Goal: Book appointment/travel/reservation

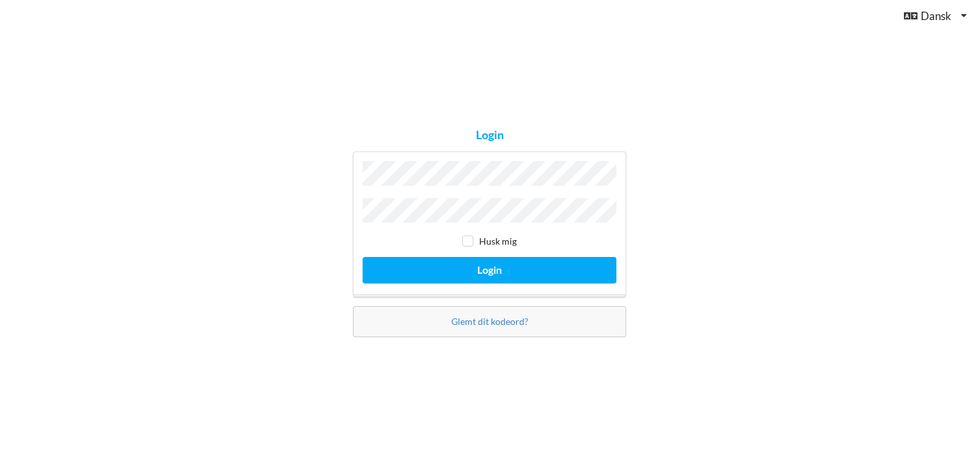
click at [363, 257] on button "Login" at bounding box center [490, 270] width 254 height 27
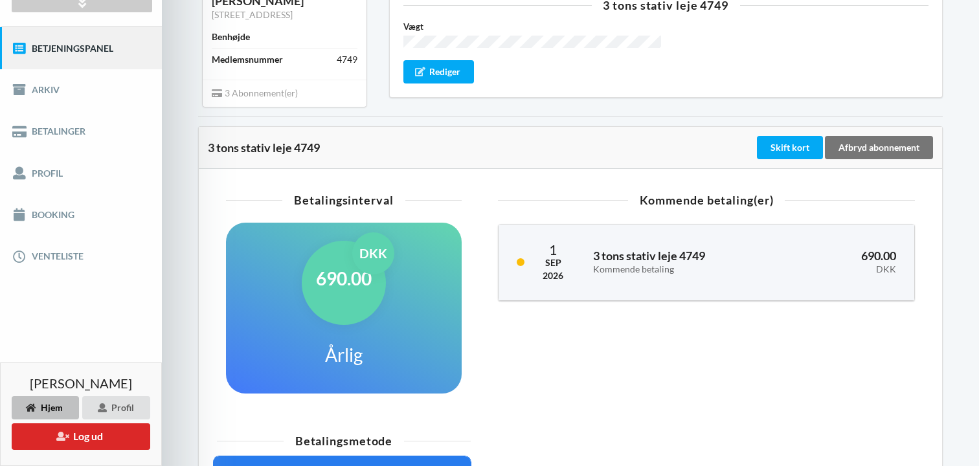
scroll to position [136, 0]
click at [50, 219] on link "Booking" at bounding box center [81, 214] width 162 height 41
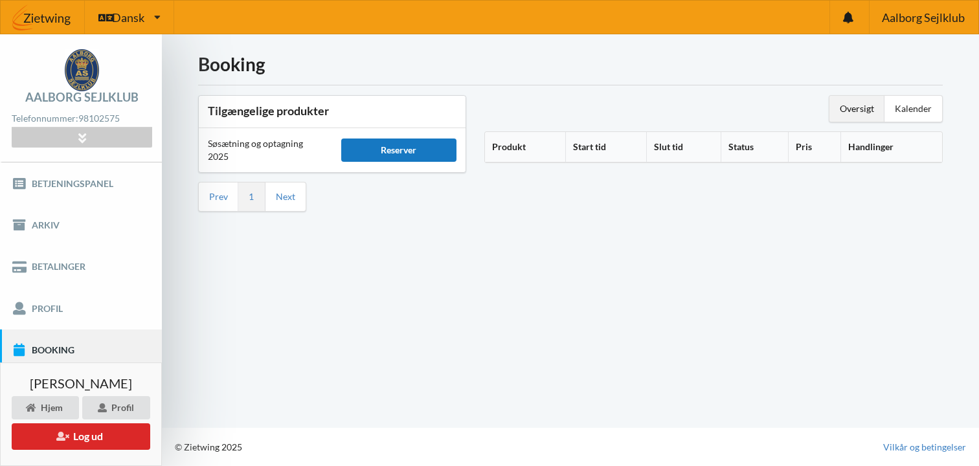
click at [397, 144] on div "Reserver" at bounding box center [398, 150] width 115 height 23
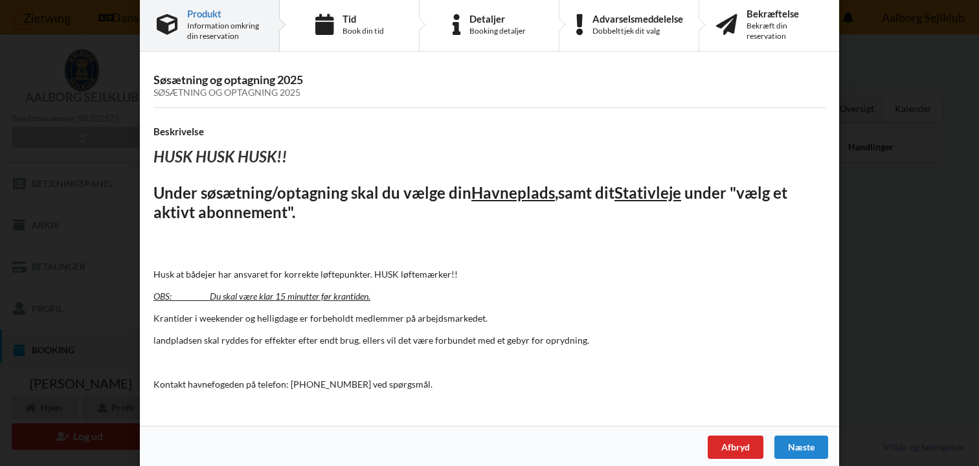
scroll to position [31, 0]
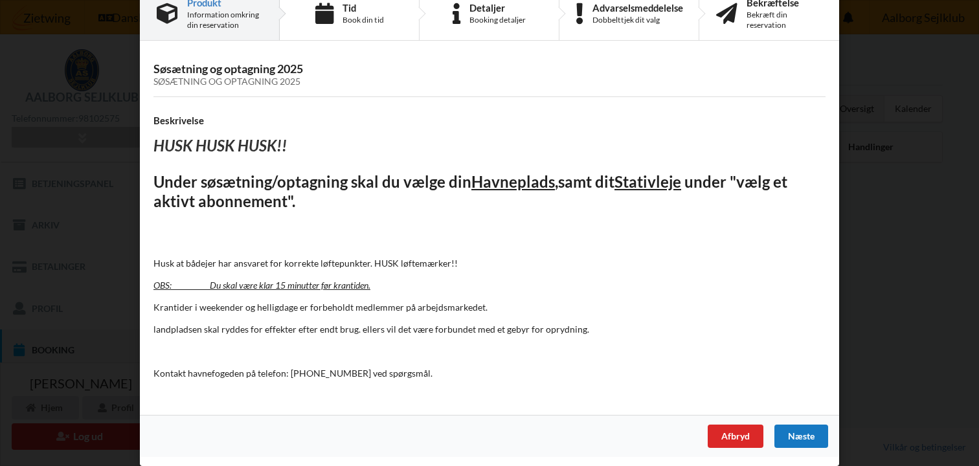
click at [794, 436] on div "Næste" at bounding box center [801, 436] width 54 height 23
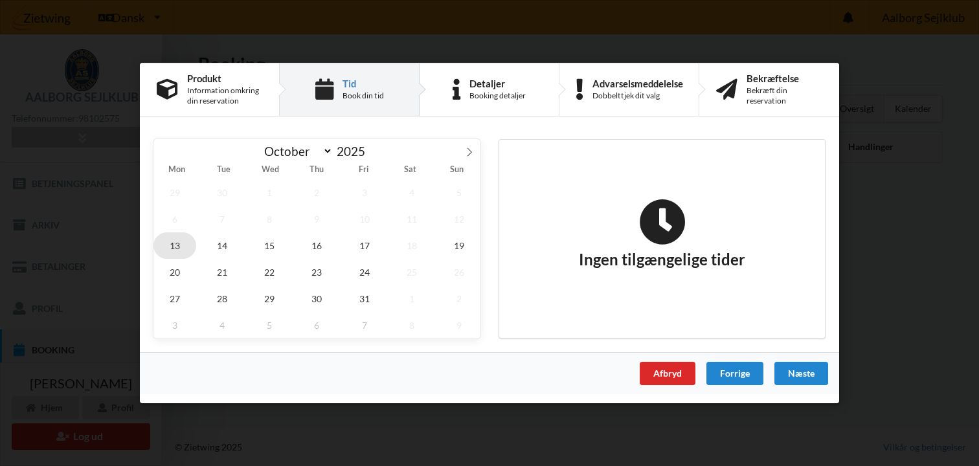
click at [166, 249] on span "13" at bounding box center [174, 245] width 43 height 27
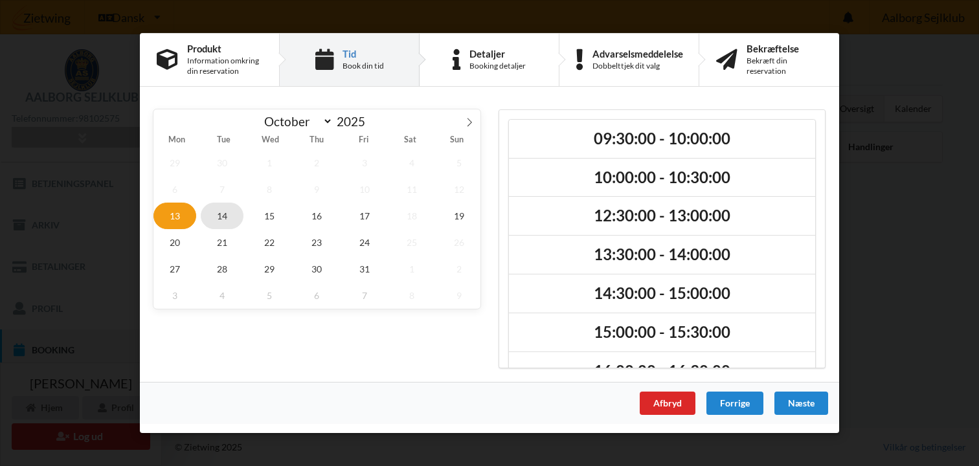
click at [219, 220] on span "14" at bounding box center [222, 216] width 43 height 27
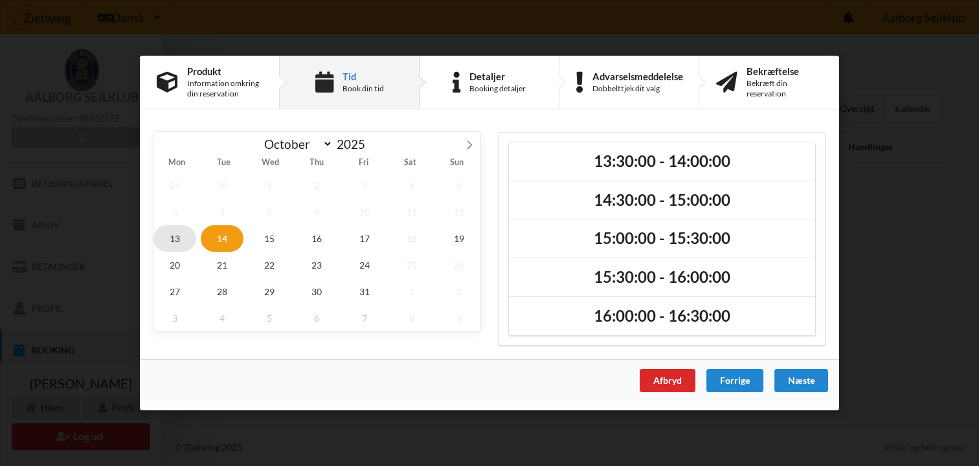
click at [169, 242] on span "13" at bounding box center [174, 238] width 43 height 27
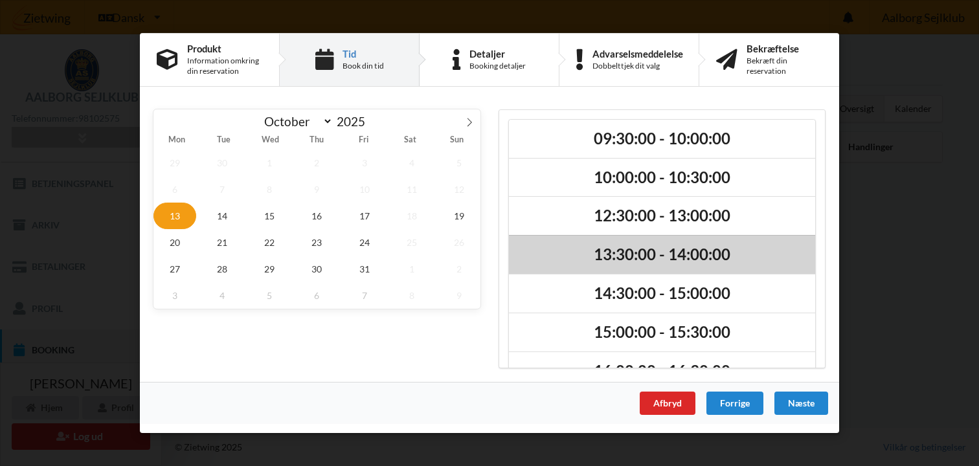
scroll to position [32, 0]
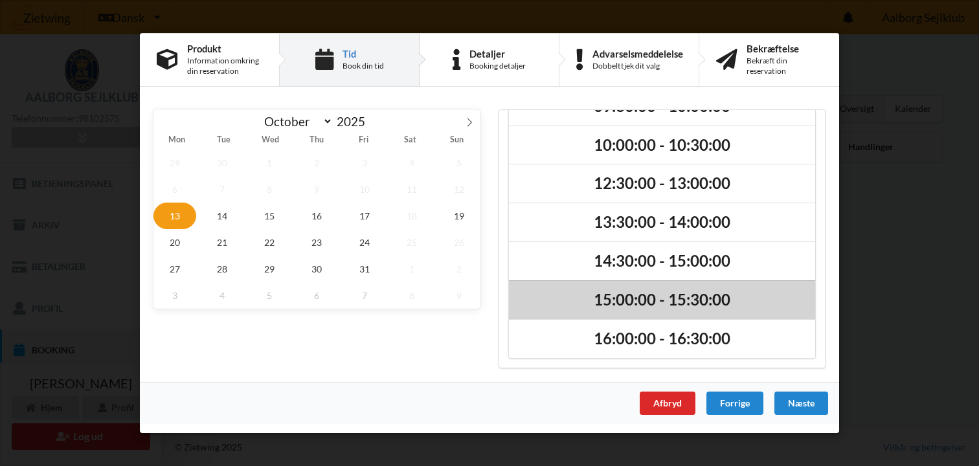
click at [639, 297] on h2 "15:00:00 - 15:30:00" at bounding box center [662, 300] width 288 height 20
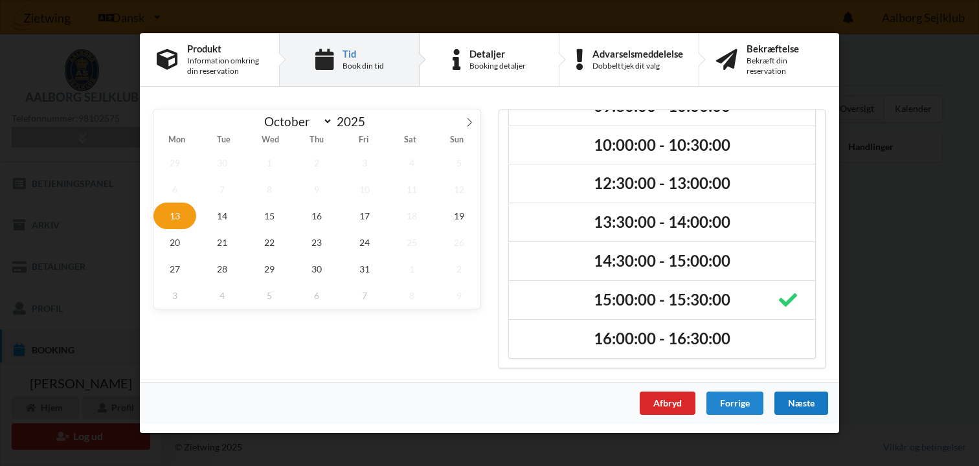
click at [800, 411] on div "Næste" at bounding box center [801, 403] width 54 height 23
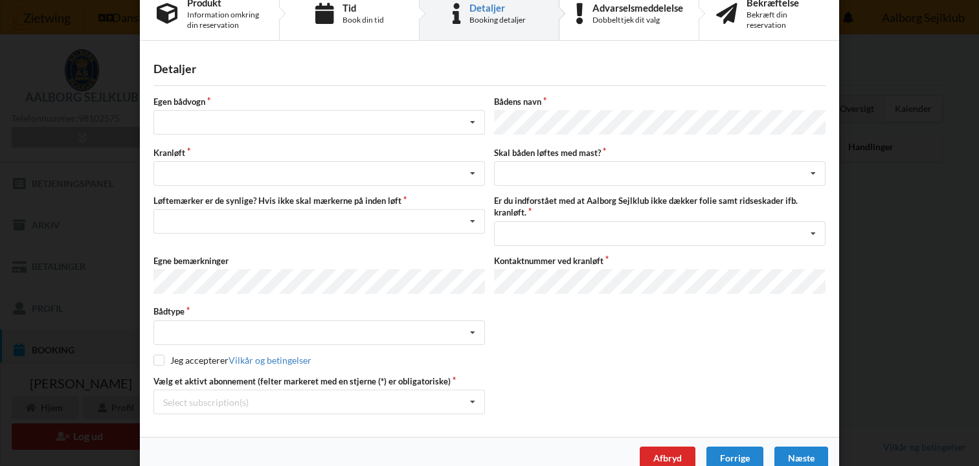
scroll to position [0, 0]
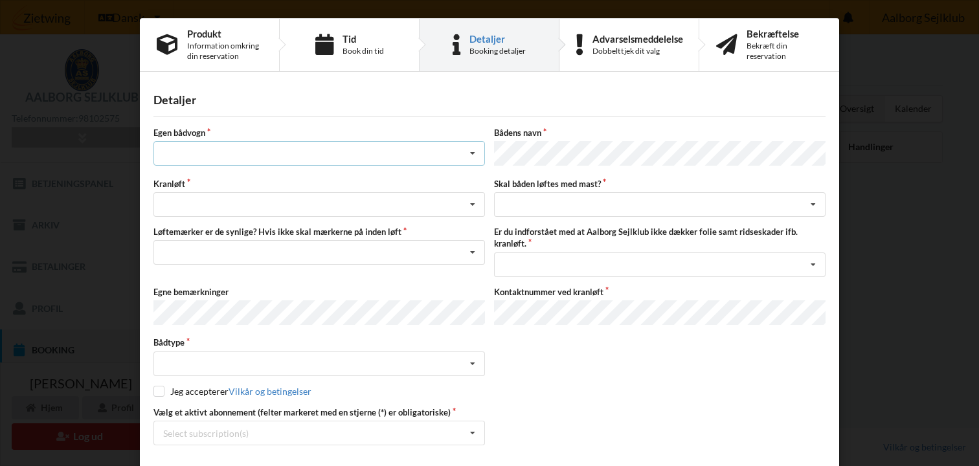
click at [424, 149] on div "Intet valg ja nej" at bounding box center [319, 153] width 332 height 25
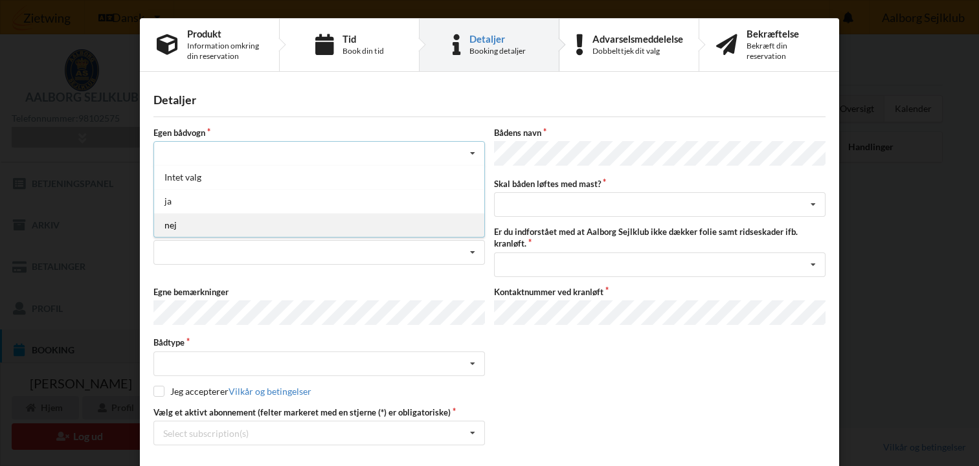
click at [171, 224] on div "nej" at bounding box center [319, 225] width 330 height 24
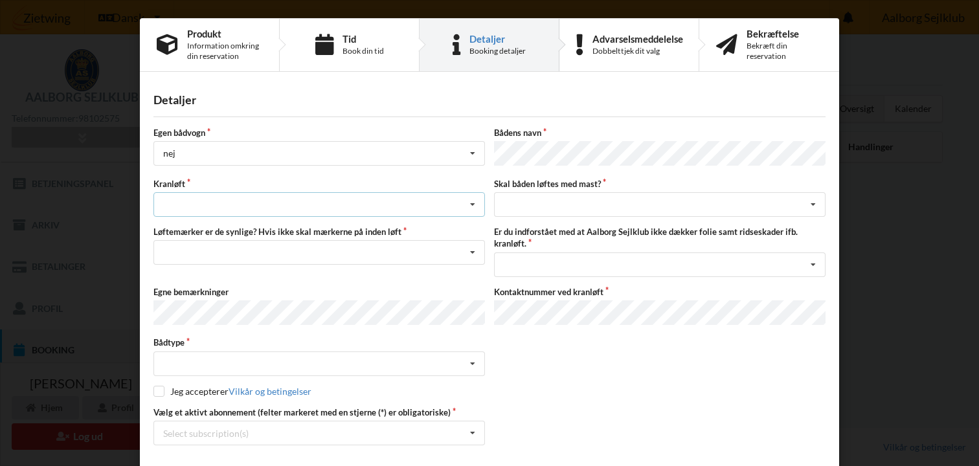
click at [216, 199] on div "Søsætning Optagning" at bounding box center [319, 204] width 332 height 25
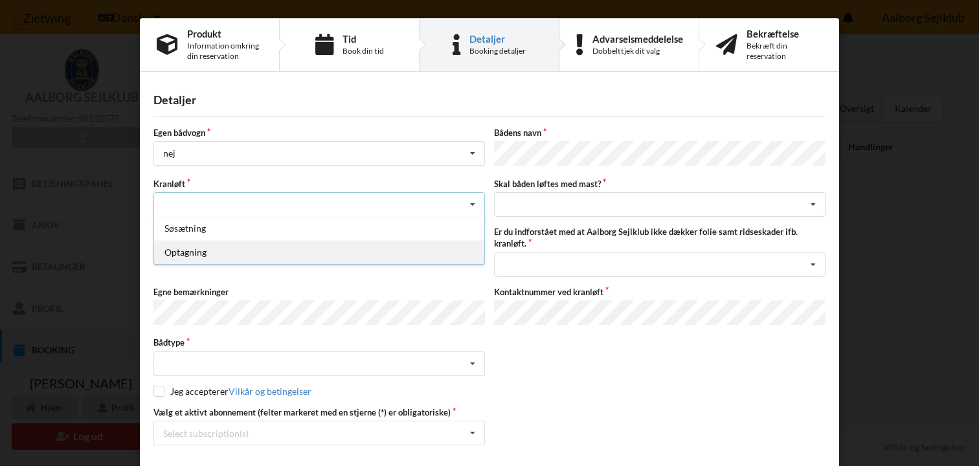
click at [205, 249] on div "Optagning" at bounding box center [319, 252] width 330 height 24
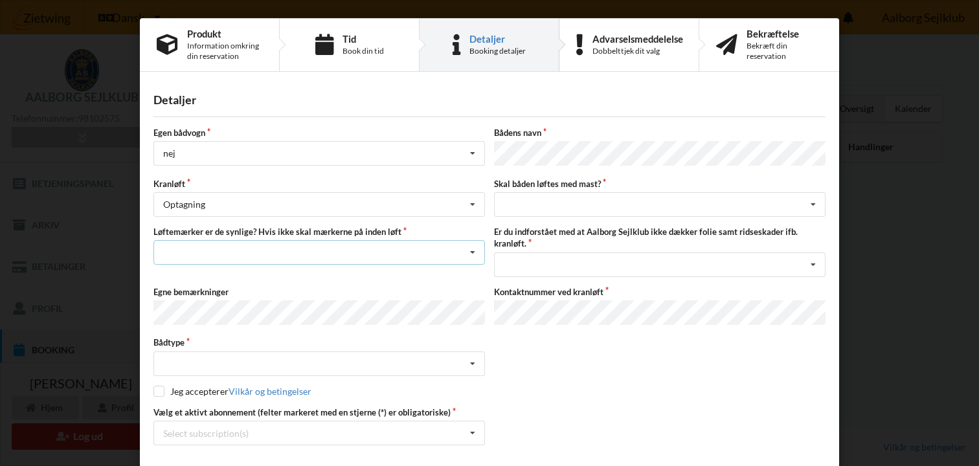
click at [471, 250] on icon at bounding box center [472, 253] width 19 height 24
click at [506, 340] on div "Bådtype Intet valgt Sejlbåd Motorbåd Motorsejler [PERSON_NAME]" at bounding box center [489, 356] width 681 height 39
click at [554, 199] on div "intet valg ja nej" at bounding box center [660, 204] width 332 height 25
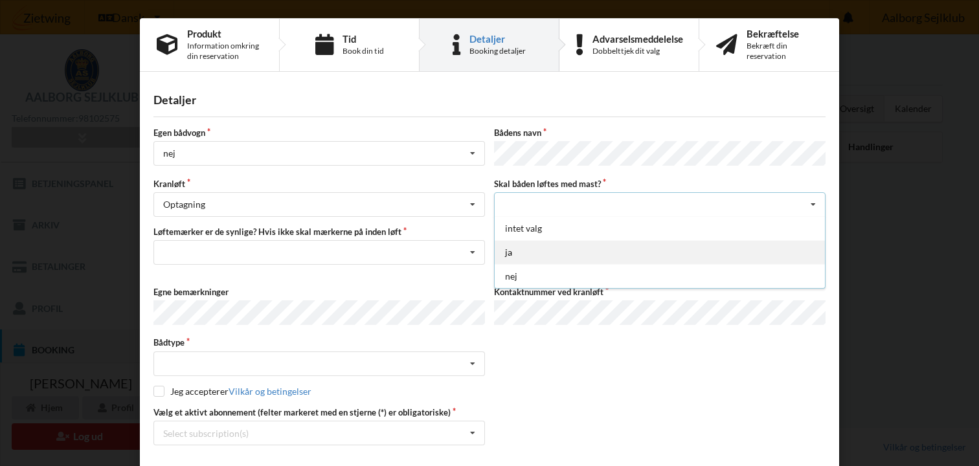
click at [528, 247] on div "ja" at bounding box center [660, 252] width 330 height 24
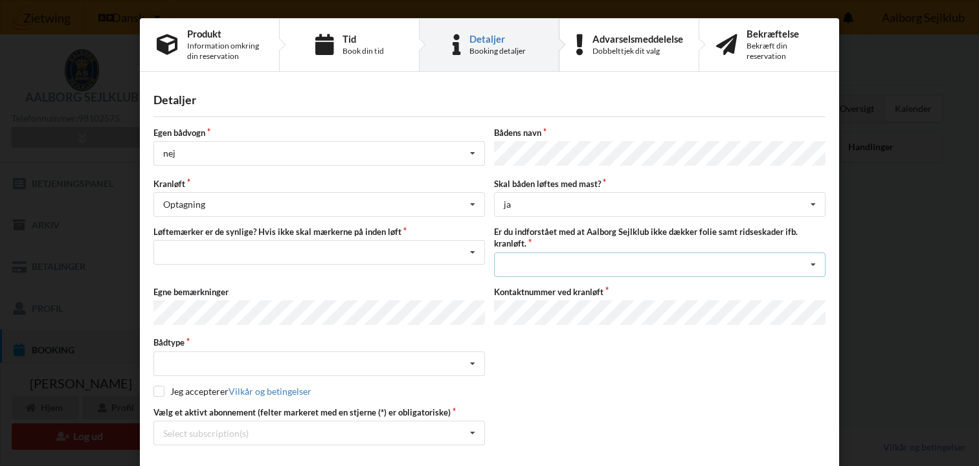
click at [579, 260] on div "Jeg har tæpper med og tager selv ansvaret for eventuelle folie samt ridseskader…" at bounding box center [660, 265] width 332 height 25
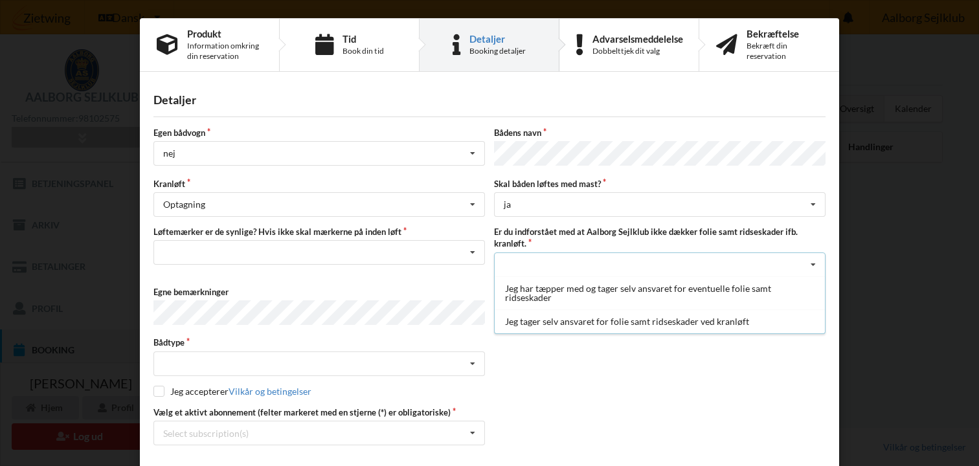
click at [576, 365] on div "Bådtype Intet valgt Sejlbåd Motorbåd Motorsejler [PERSON_NAME]" at bounding box center [489, 356] width 681 height 39
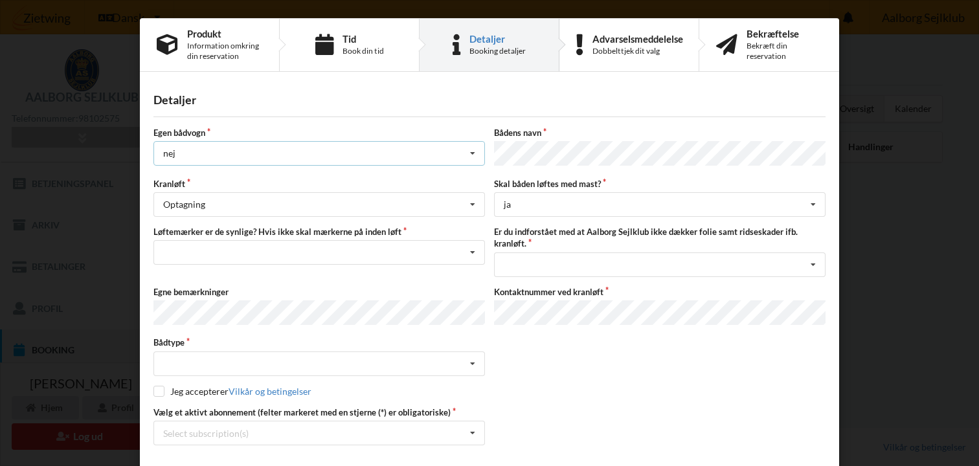
click at [228, 155] on div "nej Intet valg ja nej" at bounding box center [319, 153] width 332 height 25
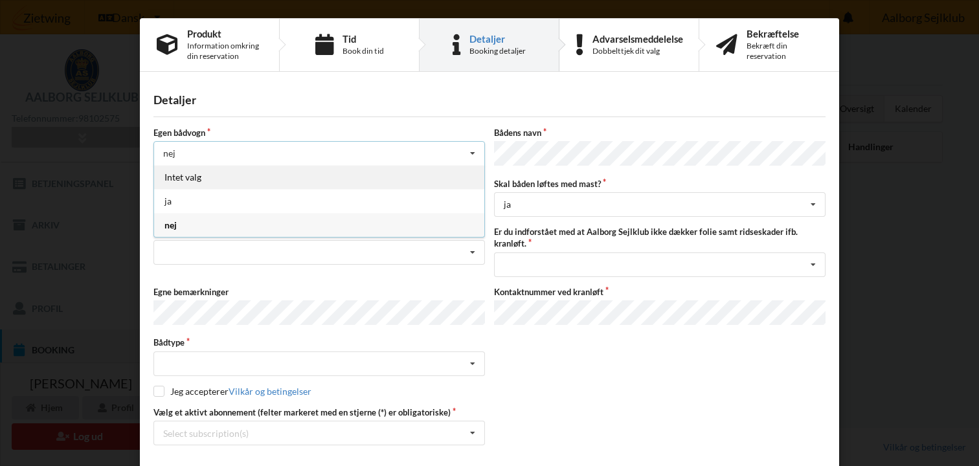
click at [209, 174] on div "Intet valg" at bounding box center [319, 177] width 330 height 24
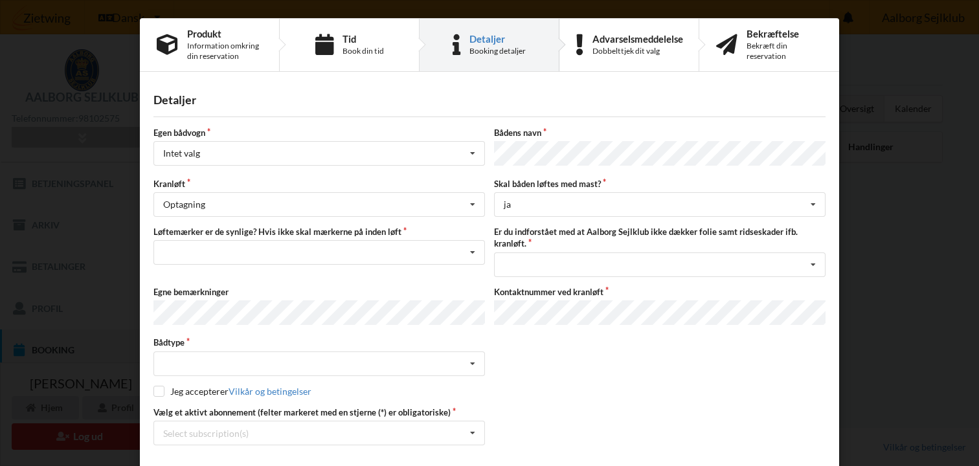
click at [236, 130] on label "Egen bådvogn" at bounding box center [319, 133] width 332 height 12
click at [212, 253] on div "Nej, jeg kontakter havnekontoret inden løft og får dem sat på Ja, mine mærker e…" at bounding box center [319, 252] width 332 height 25
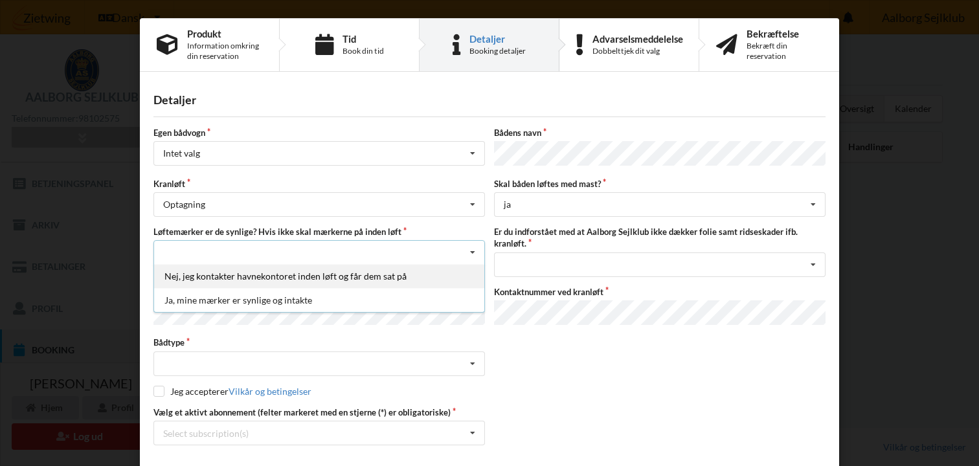
click at [214, 276] on div "Nej, jeg kontakter havnekontoret inden løft og får dem sat på" at bounding box center [319, 276] width 330 height 24
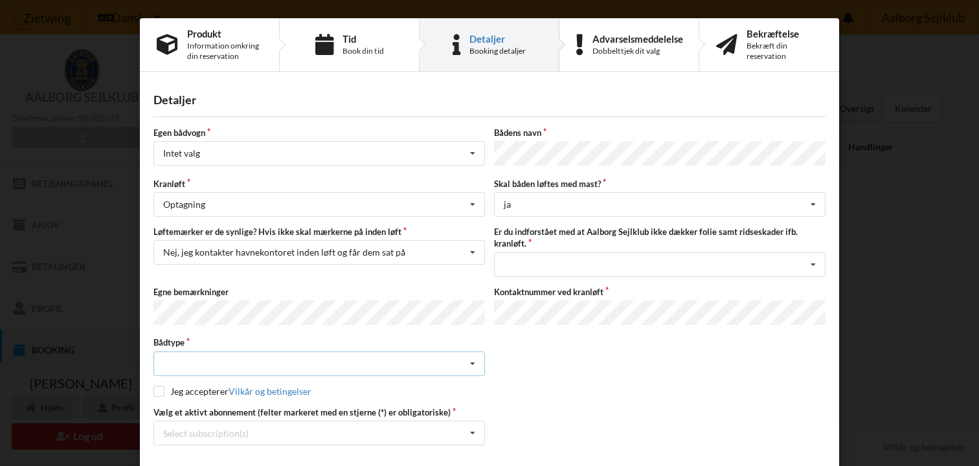
click at [250, 356] on div "Intet valgt Sejlbåd Motorbåd Motorsejler [PERSON_NAME]" at bounding box center [319, 364] width 332 height 25
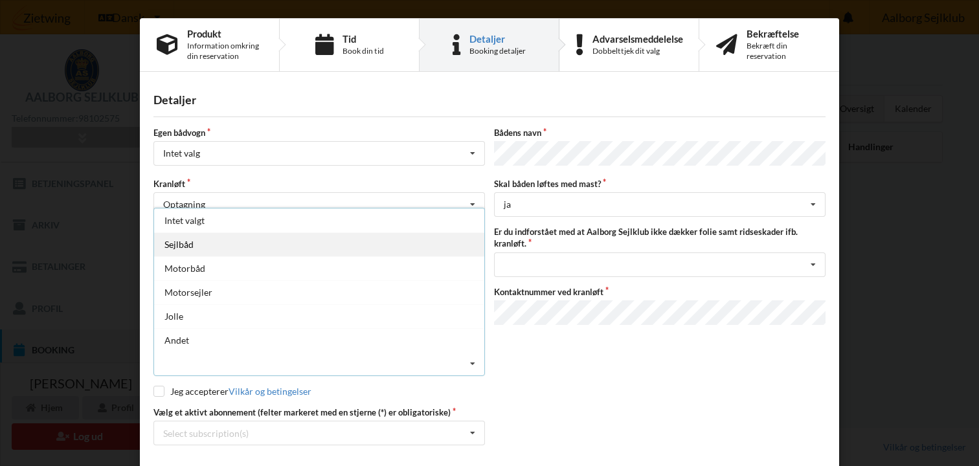
click at [169, 236] on div "Sejlbåd" at bounding box center [319, 244] width 330 height 24
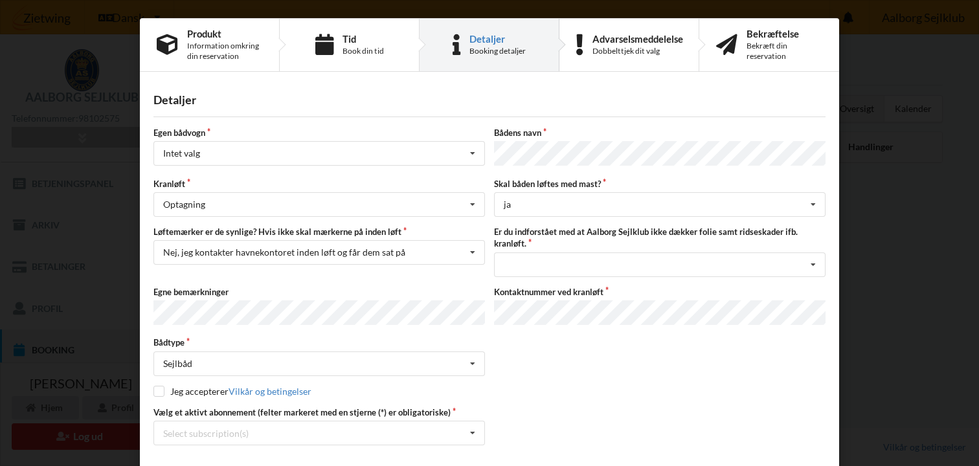
scroll to position [47, 0]
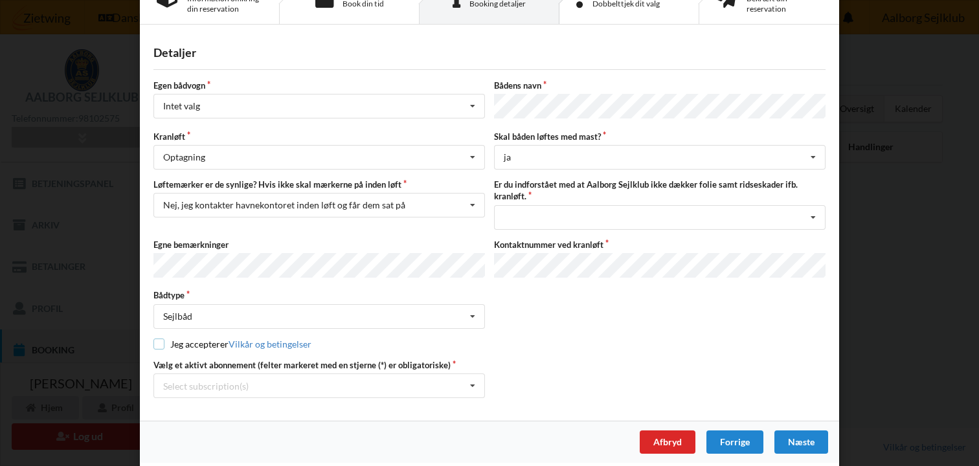
click at [158, 339] on input "checkbox" at bounding box center [158, 344] width 11 height 11
checkbox input "true"
click at [326, 382] on div "Select subscription(s) 3 tons stativ leje 4749 Aktiv kontingent * Bro 8-67" at bounding box center [319, 386] width 332 height 25
click at [571, 375] on div "Vælg et aktivt abonnement (felter markeret med en stjerne (*) er obligatoriske)…" at bounding box center [489, 378] width 681 height 39
click at [474, 375] on icon at bounding box center [472, 386] width 19 height 24
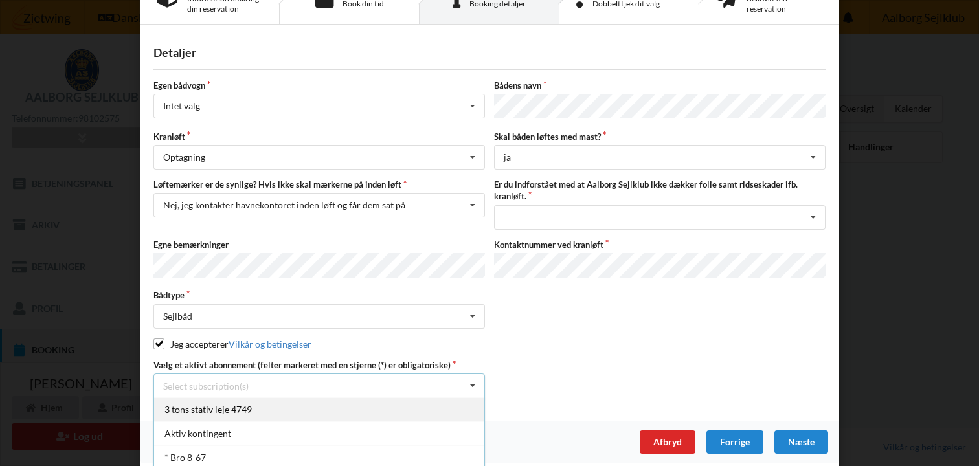
click at [197, 401] on div "3 tons stativ leje 4749" at bounding box center [319, 410] width 330 height 24
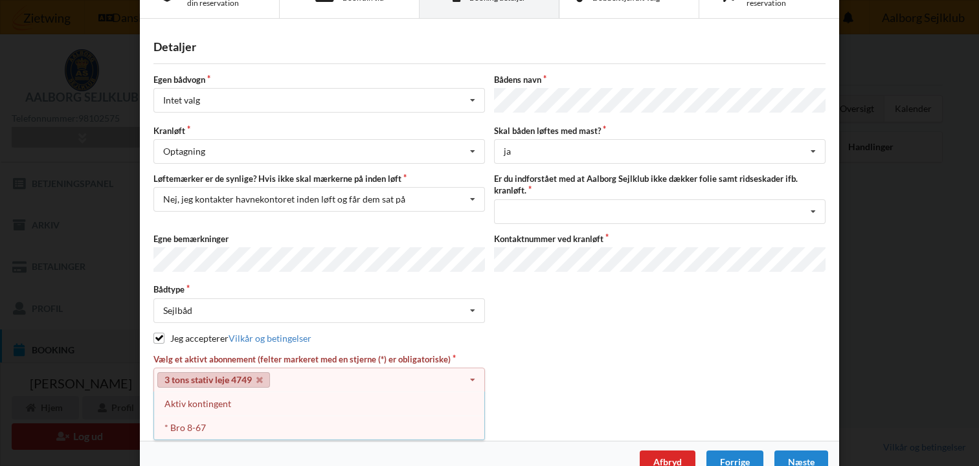
scroll to position [59, 0]
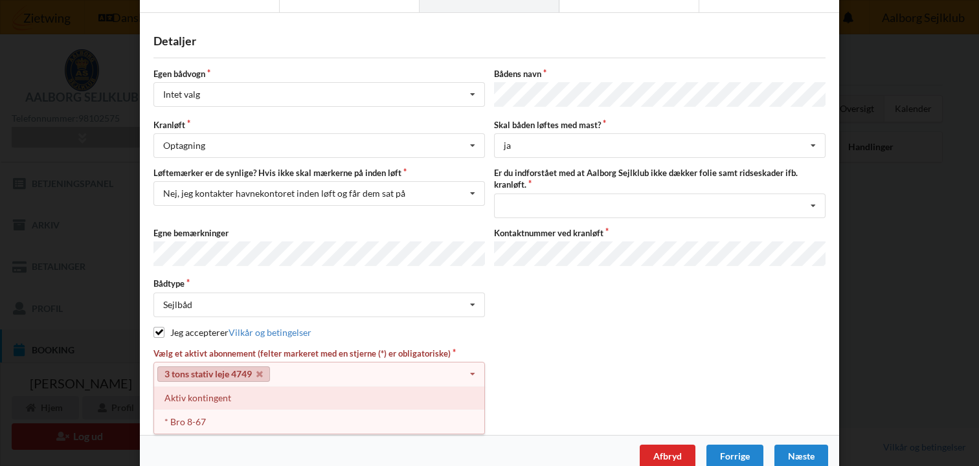
click at [188, 389] on div "Aktiv kontingent" at bounding box center [319, 398] width 330 height 24
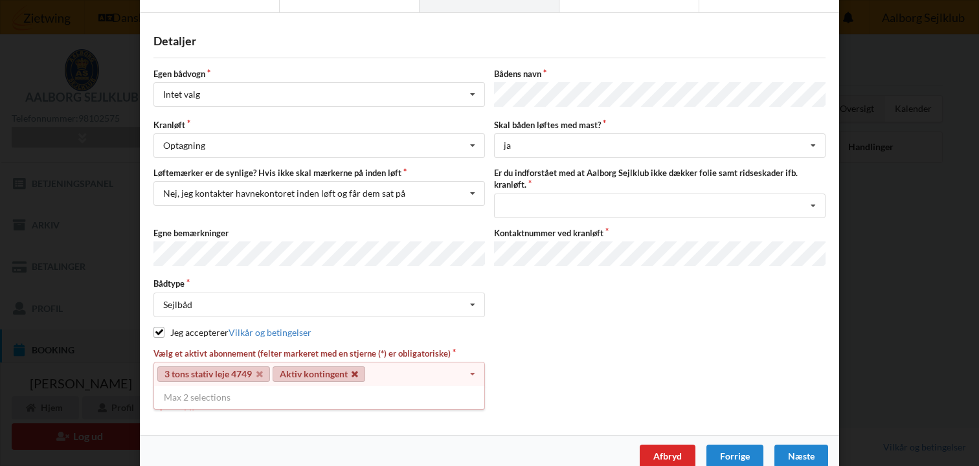
click at [355, 370] on icon at bounding box center [355, 374] width 6 height 8
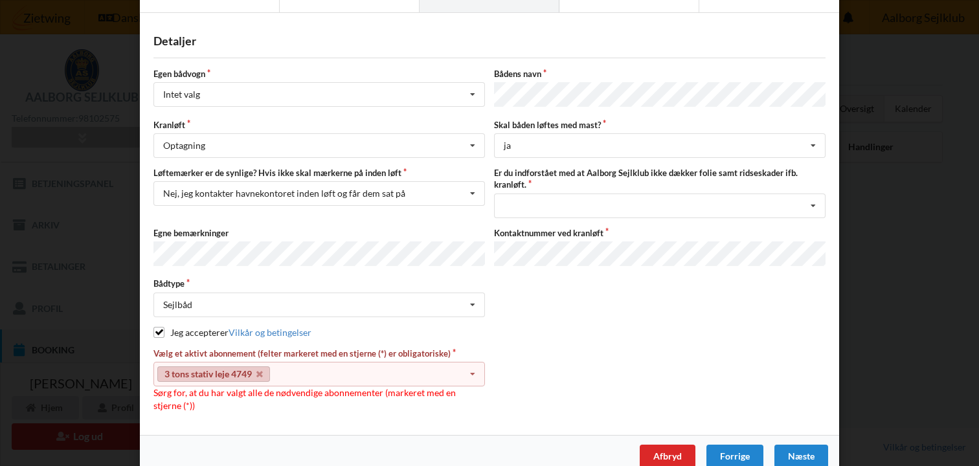
click at [489, 363] on div "Vælg et aktivt abonnement (felter markeret med en stjerne (*) er obligatoriske)…" at bounding box center [489, 380] width 681 height 64
click at [471, 370] on icon at bounding box center [472, 375] width 19 height 24
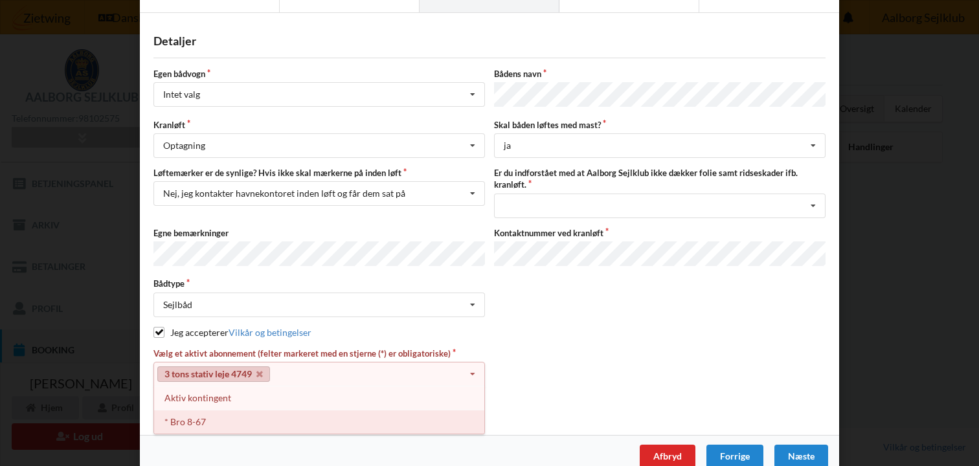
click at [186, 416] on div "* Bro 8-67" at bounding box center [319, 422] width 330 height 24
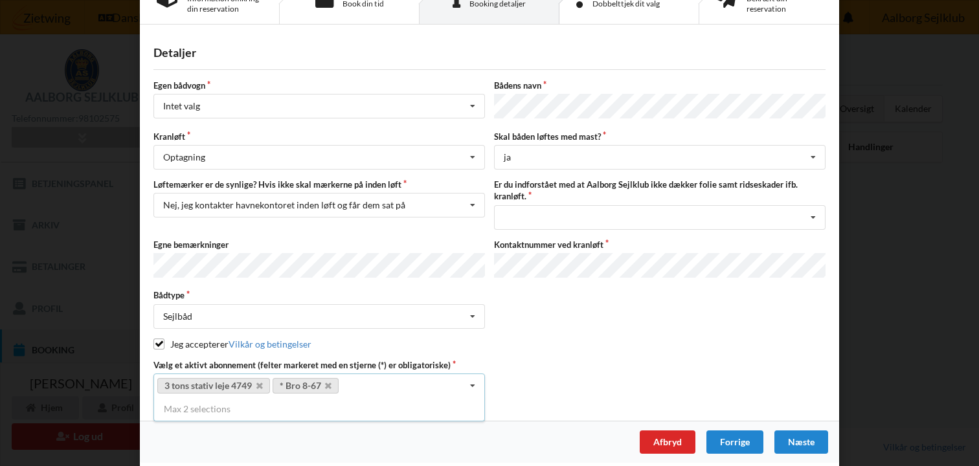
click at [509, 380] on div "Vælg et aktivt abonnement (felter markeret med en stjerne (*) er obligatoriske)…" at bounding box center [489, 378] width 681 height 39
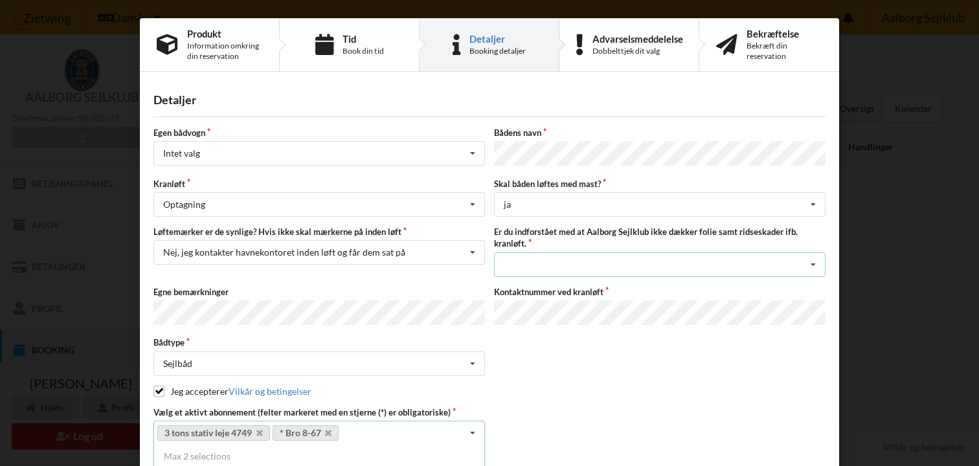
click at [720, 260] on div "Jeg har tæpper med og tager selv ansvaret for eventuelle folie samt ridseskader…" at bounding box center [660, 265] width 332 height 25
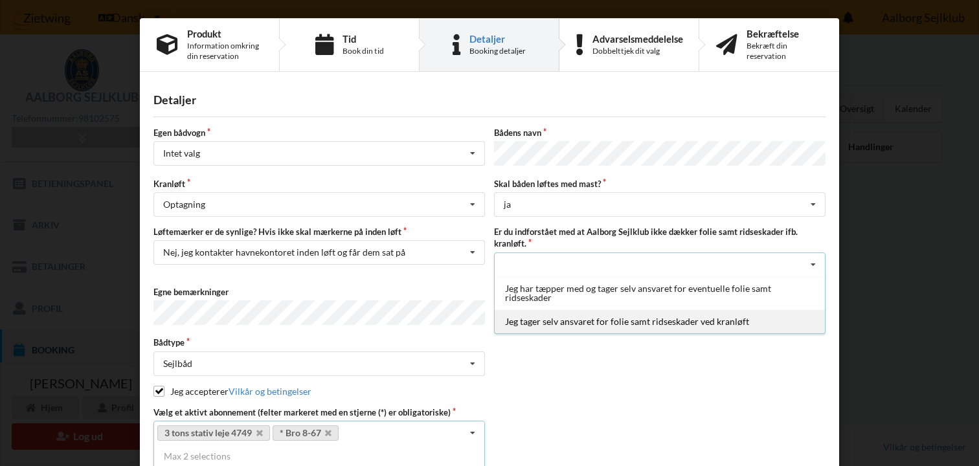
click at [706, 321] on div "Jeg tager selv ansvaret for folie samt ridseskader ved kranløft" at bounding box center [660, 322] width 330 height 24
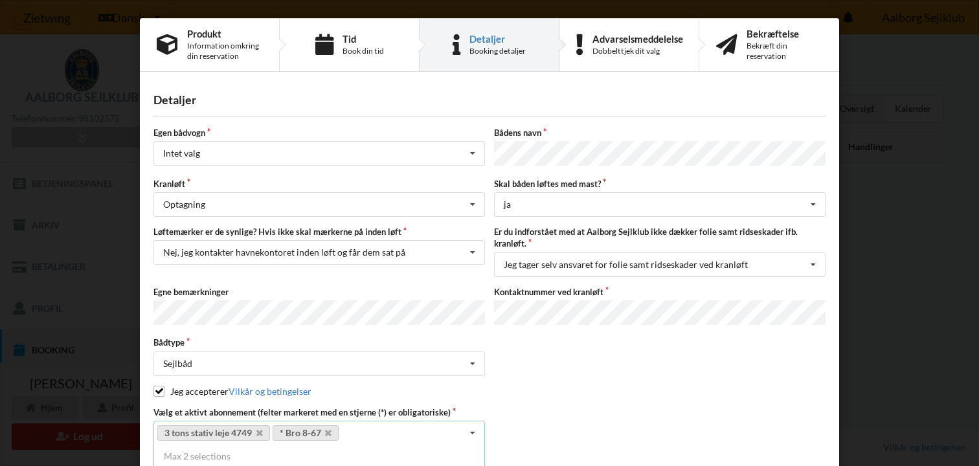
click at [618, 385] on div "Jeg accepterer Vilkår og betingelser" at bounding box center [489, 391] width 672 height 13
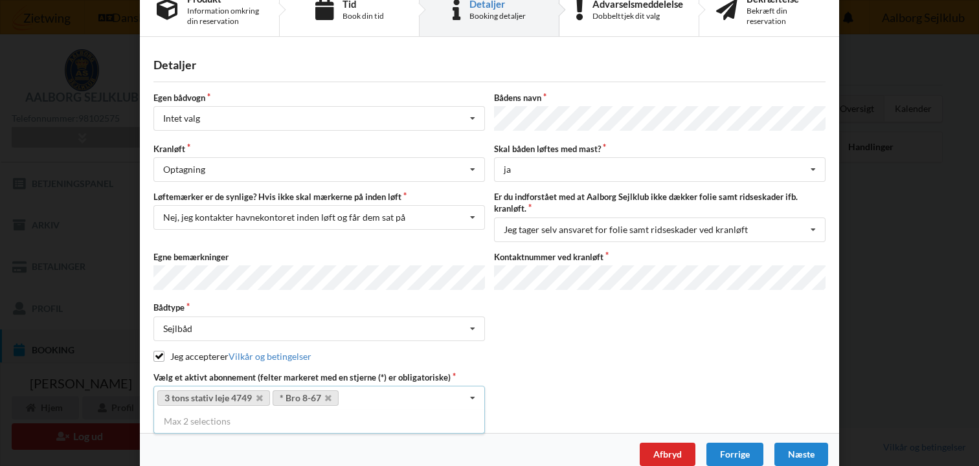
scroll to position [43, 0]
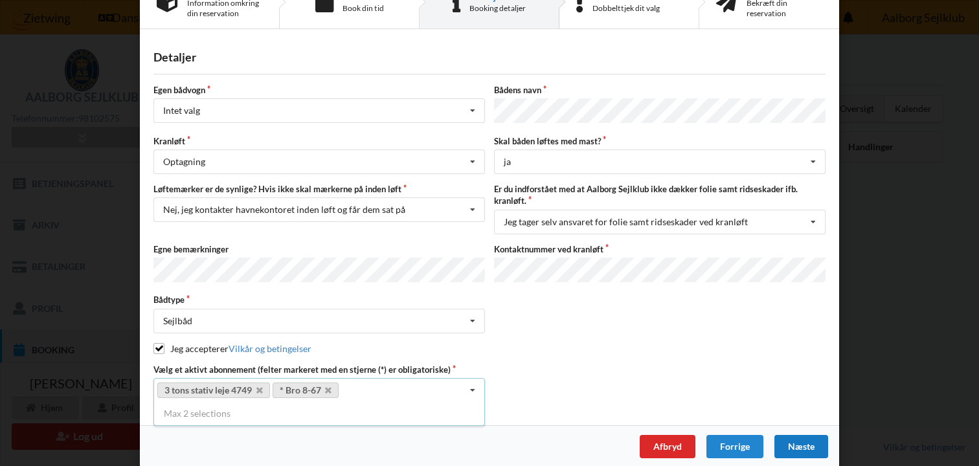
click at [791, 447] on div "Næste" at bounding box center [801, 446] width 54 height 23
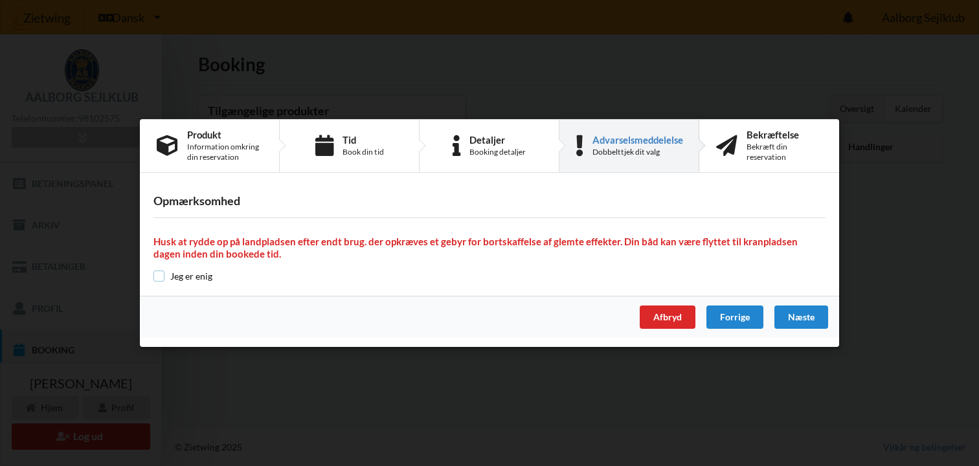
click at [164, 275] on input "checkbox" at bounding box center [158, 276] width 11 height 11
checkbox input "true"
click at [808, 316] on div "Næste" at bounding box center [801, 317] width 54 height 23
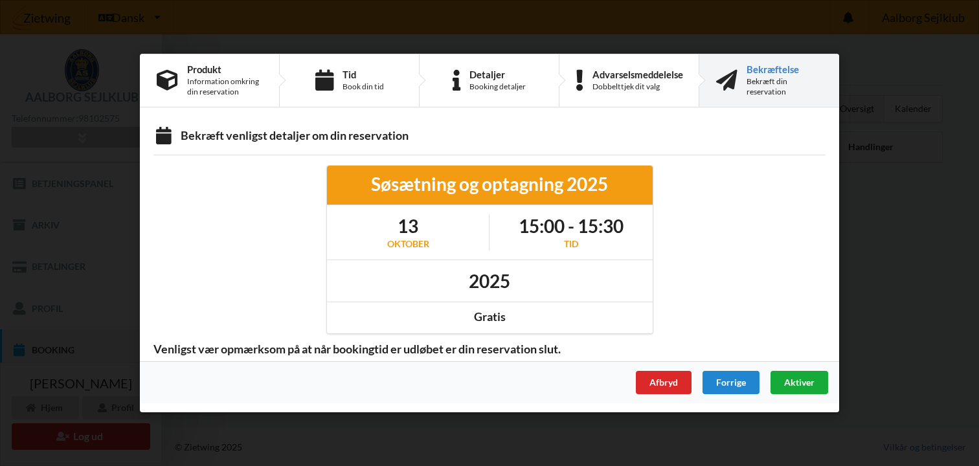
click at [793, 379] on span "Aktiver" at bounding box center [799, 382] width 30 height 11
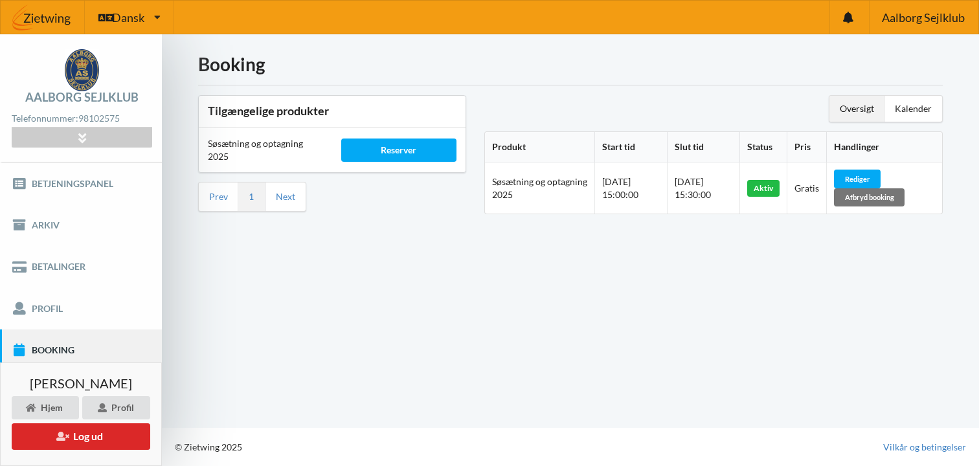
click at [673, 341] on div "Booking Tilgængelige produkter Søsætning og optagning 2025 Reserver Prev 1 Next…" at bounding box center [570, 231] width 817 height 394
